Goal: Navigation & Orientation: Find specific page/section

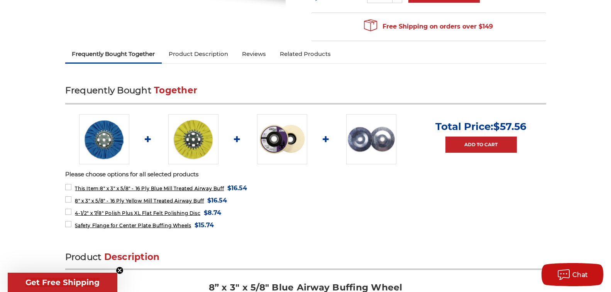
scroll to position [232, 0]
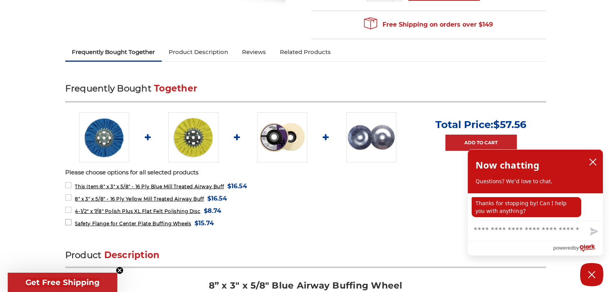
click at [148, 223] on span "Safety Flange for Center Plate Buffing Wheels" at bounding box center [133, 224] width 116 height 6
click at [596, 161] on icon "close chatbox" at bounding box center [593, 162] width 8 height 8
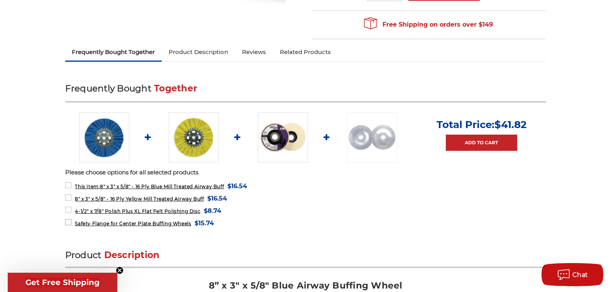
click at [154, 224] on span "Safety Flange for Center Plate Buffing Wheels" at bounding box center [133, 224] width 116 height 6
click at [367, 136] on img at bounding box center [371, 137] width 50 height 50
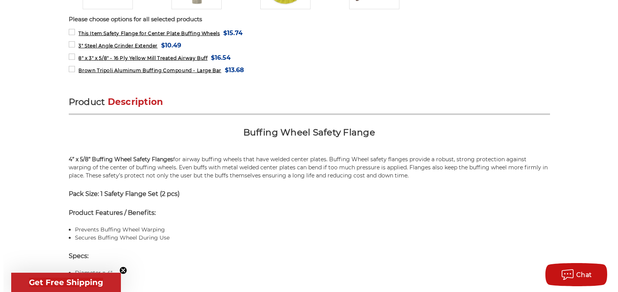
scroll to position [386, 0]
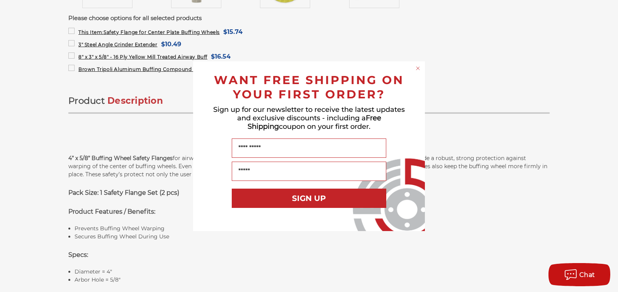
click at [417, 68] on icon "Close dialog" at bounding box center [417, 68] width 3 height 3
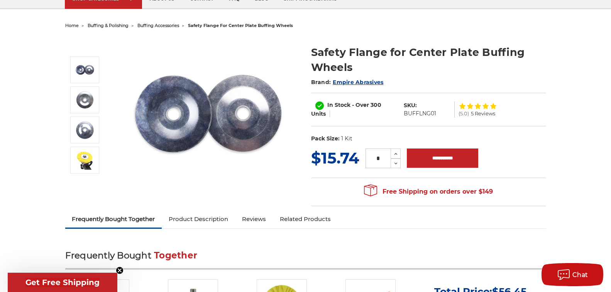
scroll to position [0, 0]
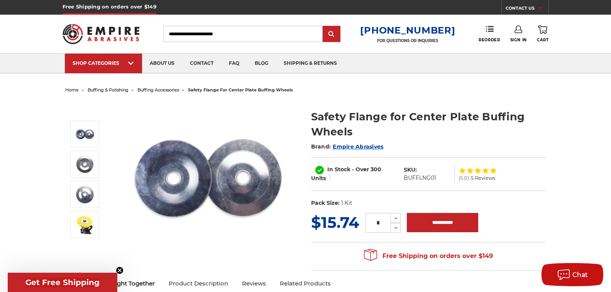
click at [203, 32] on input "Search" at bounding box center [243, 34] width 160 height 16
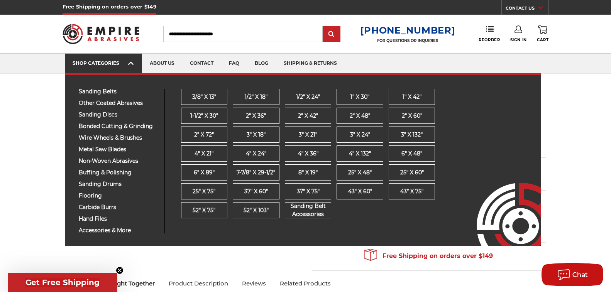
click at [129, 63] on icon at bounding box center [130, 63] width 5 height 8
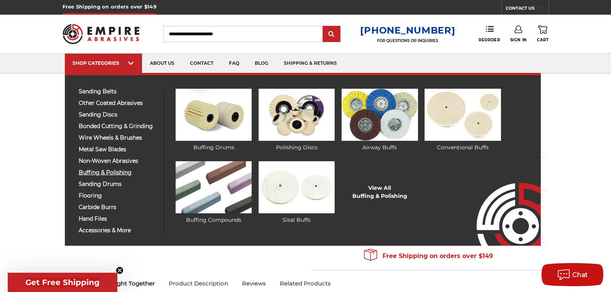
click at [112, 173] on span "buffing & polishing" at bounding box center [119, 173] width 80 height 6
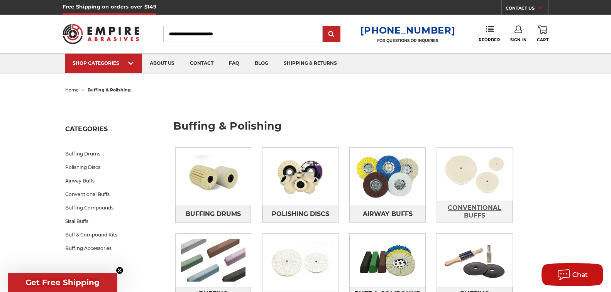
click at [476, 210] on span "Conventional Buffs" at bounding box center [475, 212] width 75 height 21
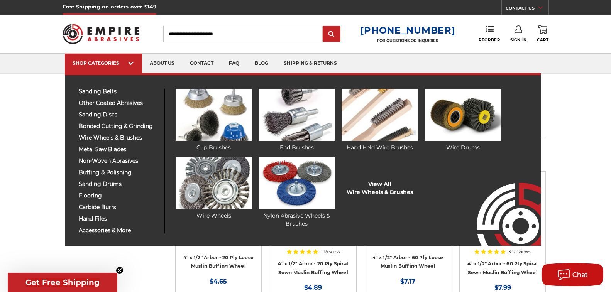
click at [109, 137] on span "wire wheels & brushes" at bounding box center [119, 138] width 80 height 6
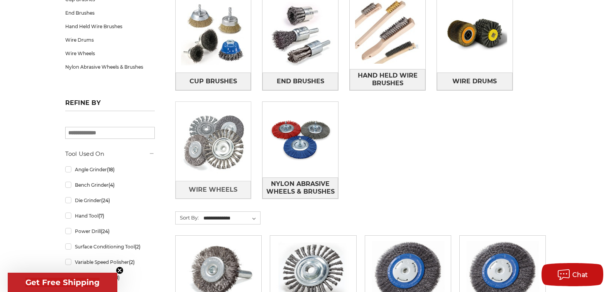
click at [202, 155] on img at bounding box center [214, 142] width 76 height 76
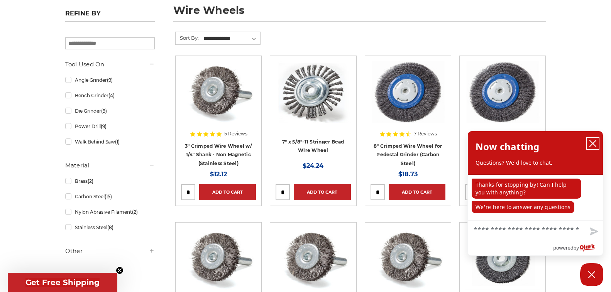
click at [594, 142] on icon "close chatbox" at bounding box center [593, 144] width 8 height 8
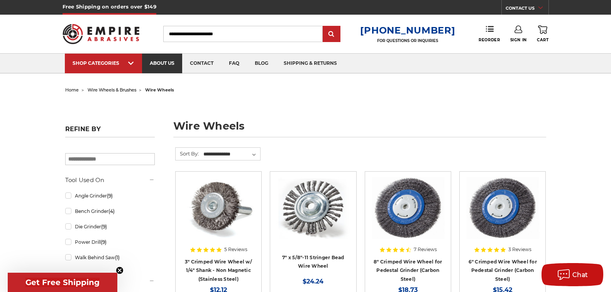
click at [167, 63] on link "about us" at bounding box center [162, 64] width 40 height 20
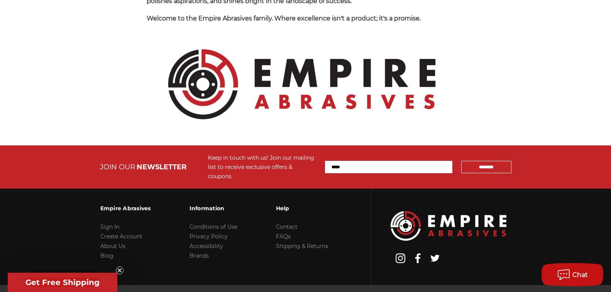
scroll to position [876, 0]
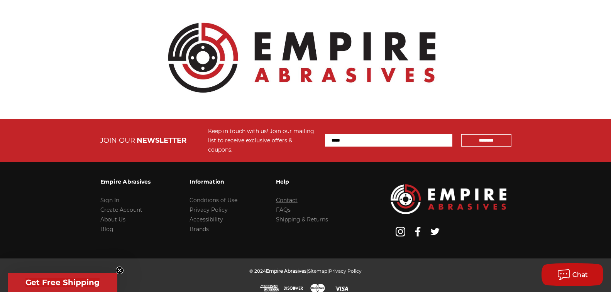
click at [290, 197] on link "Contact" at bounding box center [287, 200] width 22 height 7
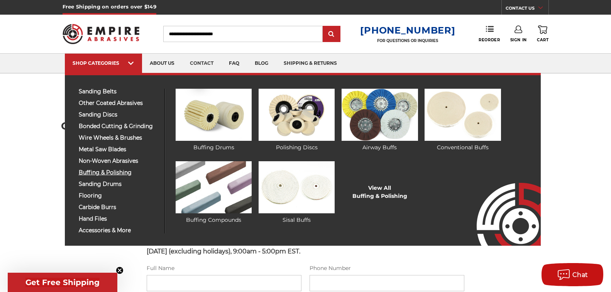
click at [119, 171] on span "buffing & polishing" at bounding box center [119, 173] width 80 height 6
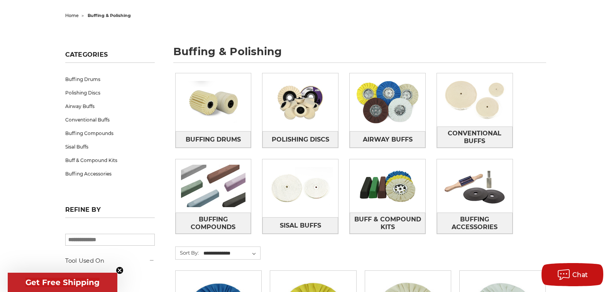
scroll to position [116, 0]
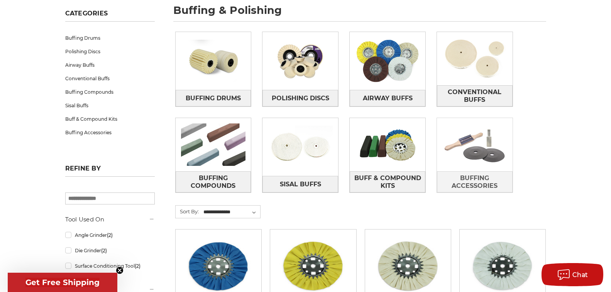
click at [485, 149] on img at bounding box center [475, 144] width 76 height 53
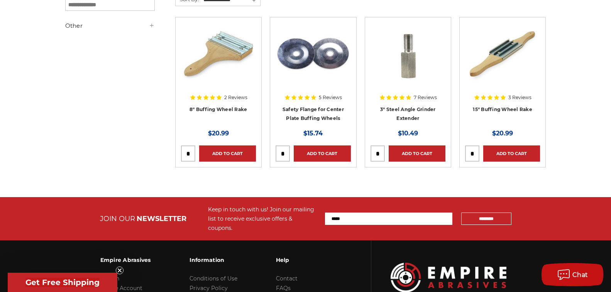
click at [317, 114] on div at bounding box center [313, 72] width 75 height 99
